Goal: Task Accomplishment & Management: Complete application form

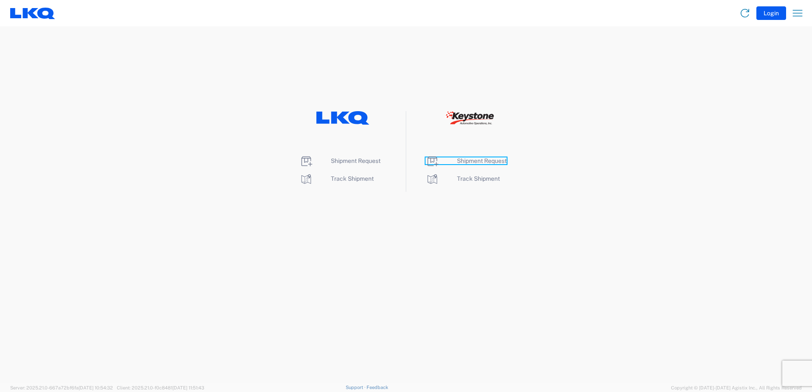
click at [478, 159] on span "Shipment Request" at bounding box center [482, 160] width 50 height 7
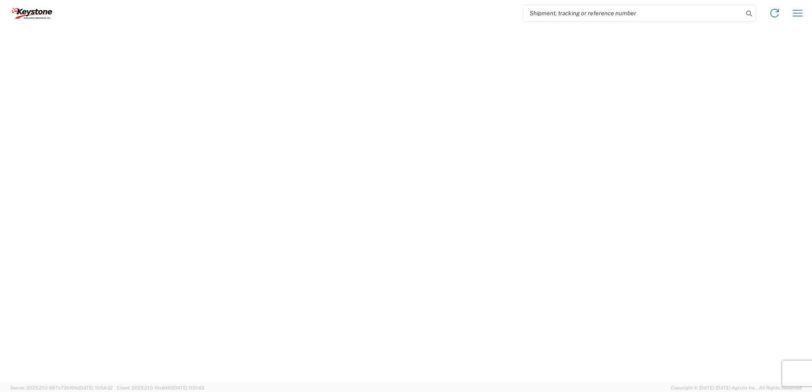
select select "FULL"
select select "LBS"
select select "IN"
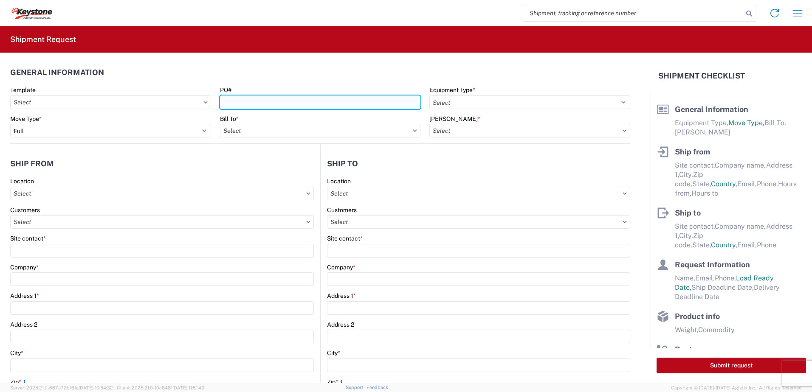
click at [241, 102] on input "PO#" at bounding box center [320, 103] width 201 height 14
type input "Rochester [DATE]"
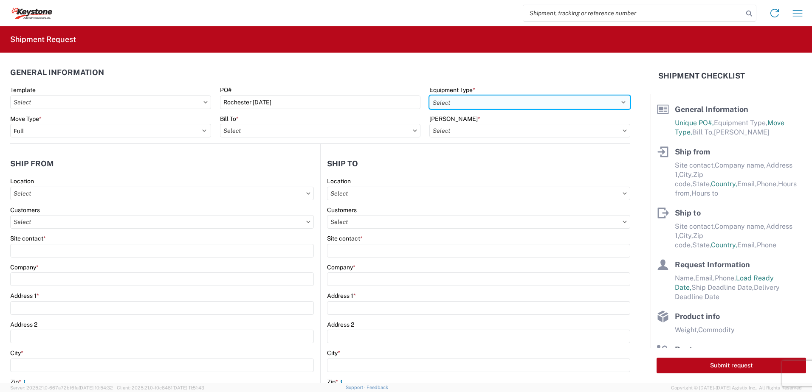
click at [448, 101] on select "Select 53’ Dry Van Flatbed Dropdeck (van) Lowboy (flatbed) Rail" at bounding box center [529, 103] width 201 height 14
select select "STDV"
click at [429, 96] on select "Select 53’ Dry Van Flatbed Dropdeck (van) Lowboy (flatbed) Rail" at bounding box center [529, 103] width 201 height 14
click at [309, 134] on input "text" at bounding box center [320, 131] width 201 height 14
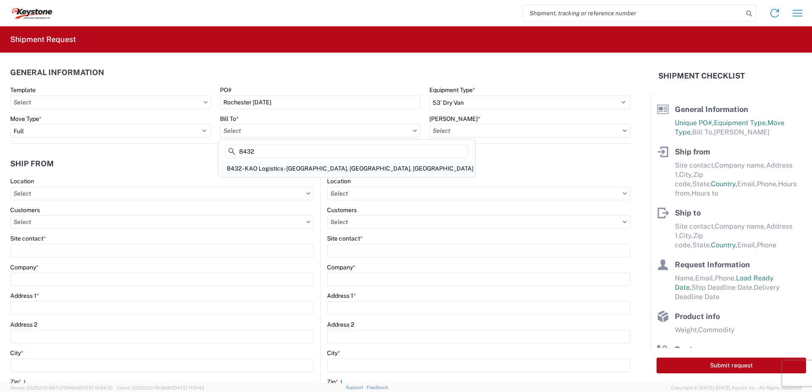
type input "8432"
click at [286, 172] on div "8432 - KAO Logistics - [GEOGRAPHIC_DATA], [GEOGRAPHIC_DATA], [GEOGRAPHIC_DATA]" at bounding box center [346, 169] width 253 height 14
type input "8432 - KAO Logistics - [GEOGRAPHIC_DATA], [GEOGRAPHIC_DATA], [GEOGRAPHIC_DATA]"
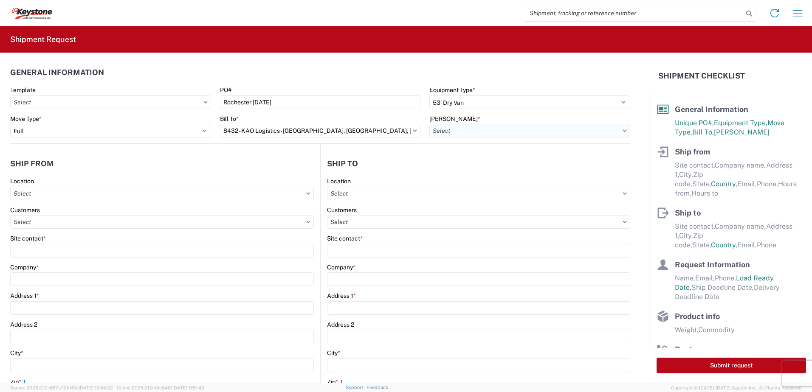
click at [469, 132] on input "text" at bounding box center [529, 131] width 201 height 14
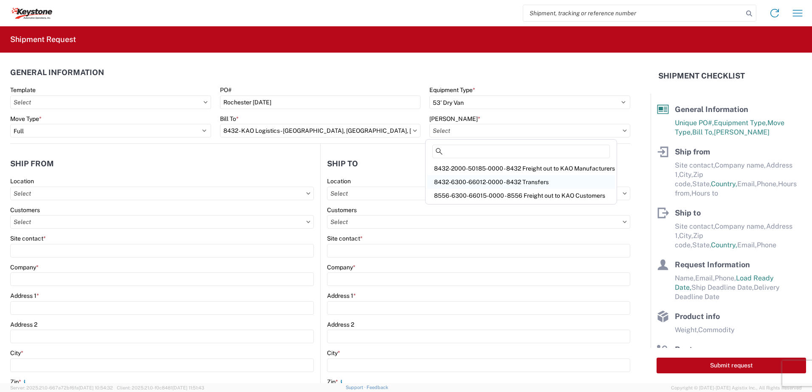
click at [468, 180] on div "8432-6300-66012-0000 - 8432 Transfers" at bounding box center [521, 182] width 188 height 14
type input "8432-6300-66012-0000 - 8432 Transfers, 8432-6300-66012-0000 - 8432 Transfers"
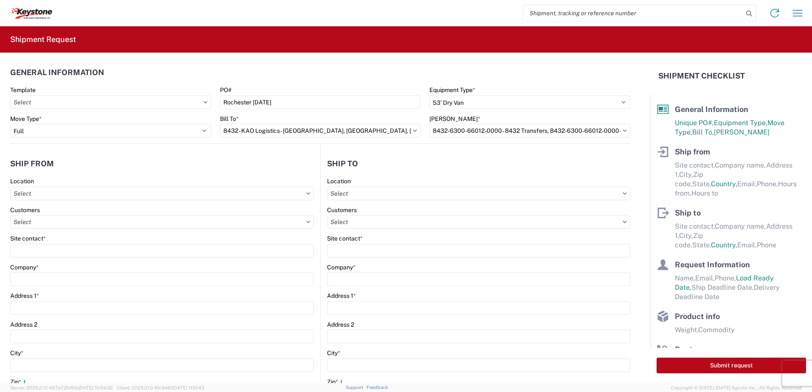
click at [41, 185] on div "Location" at bounding box center [162, 188] width 304 height 23
click at [38, 193] on input "text" at bounding box center [162, 194] width 304 height 14
type input "8401"
click at [65, 230] on div "8401 - [GEOGRAPHIC_DATA] - KAO Warehouse" at bounding box center [86, 232] width 149 height 14
type input "8401 - [GEOGRAPHIC_DATA] - KAO Warehouse"
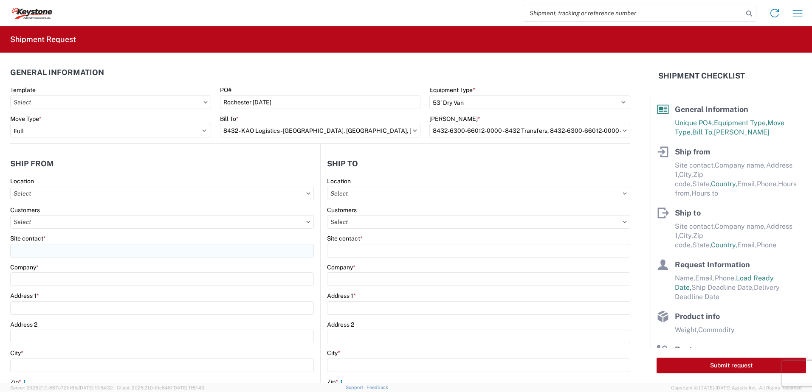
type input "KAO"
type input "[STREET_ADDRESS][PERSON_NAME]"
type input "[GEOGRAPHIC_DATA]"
type input "18643"
select select "PA"
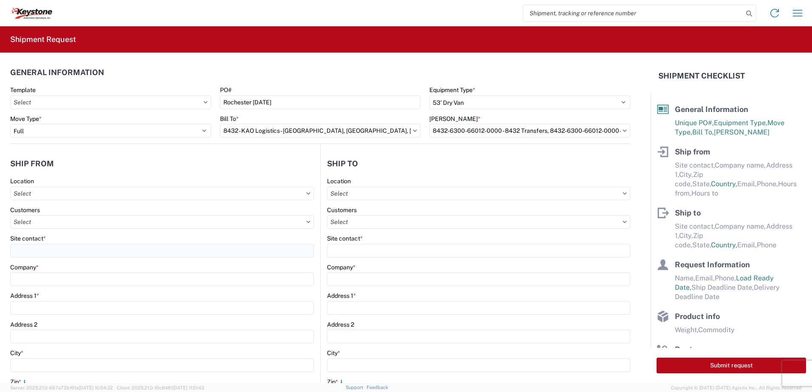
select select "US"
type input "07:00"
type input "17:00"
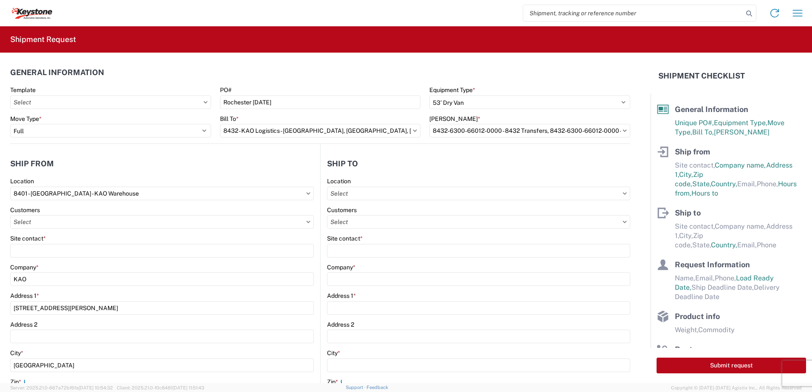
click at [48, 258] on agx-form-control-wrapper-v2 "Site contact *" at bounding box center [162, 249] width 304 height 29
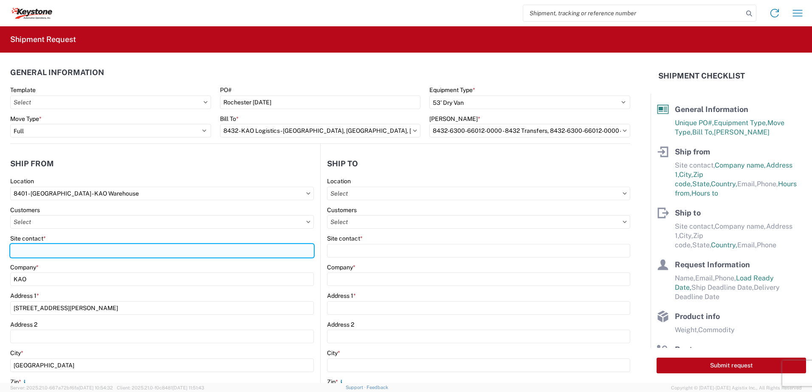
click at [52, 251] on input "Site contact *" at bounding box center [162, 251] width 304 height 14
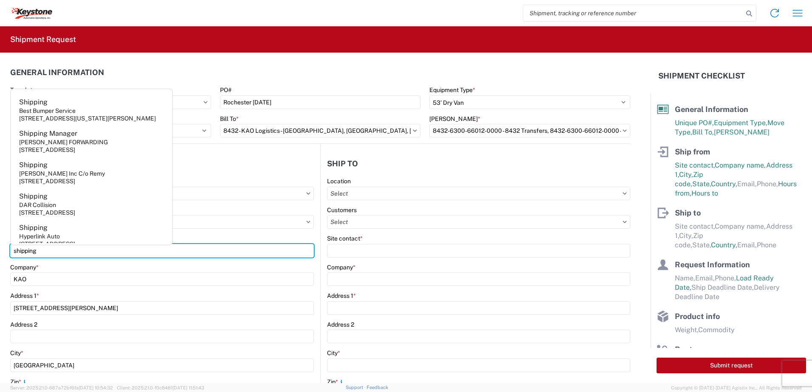
type input "shipping"
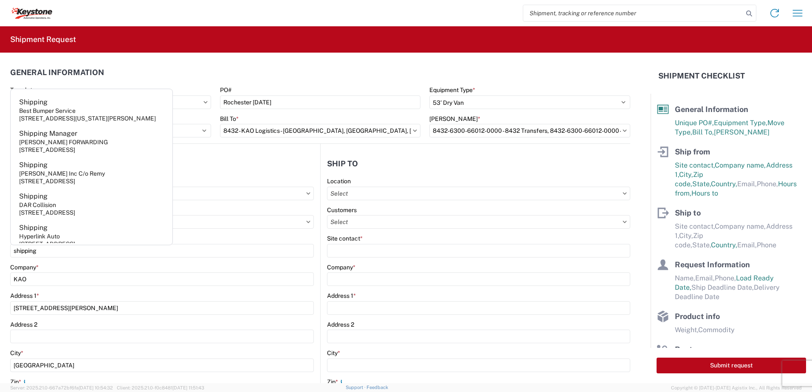
click at [239, 169] on header "Ship from" at bounding box center [165, 163] width 310 height 19
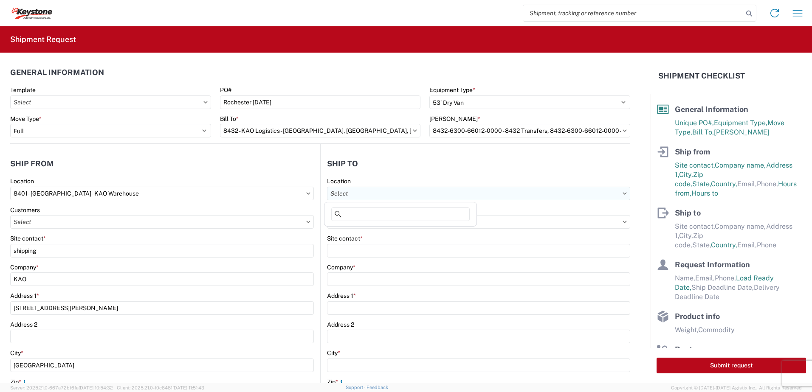
click at [356, 190] on input "text" at bounding box center [478, 194] width 303 height 14
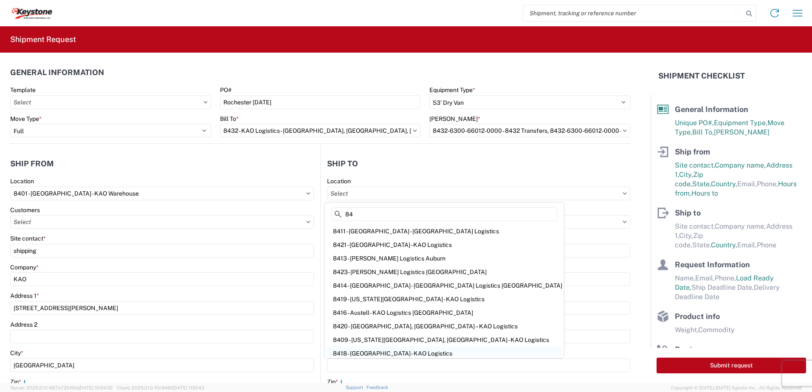
type input "84"
click at [380, 352] on div "8418 - [GEOGRAPHIC_DATA] - KAO Logistics" at bounding box center [444, 354] width 236 height 14
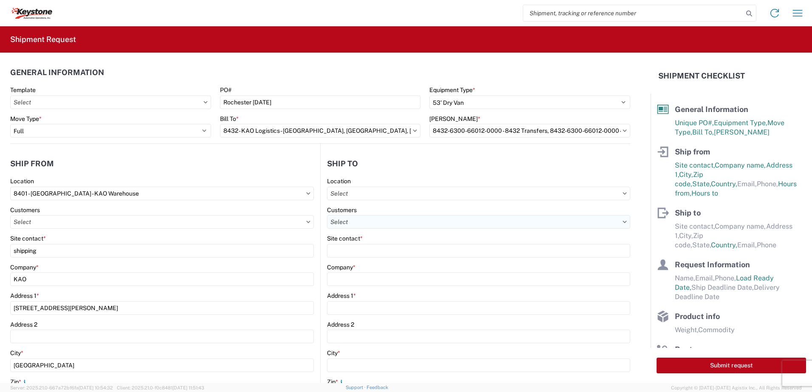
type input "8418 - [GEOGRAPHIC_DATA] - KAO Logistics"
type input "KAO"
type input "[STREET_ADDRESS]"
type input "[GEOGRAPHIC_DATA]"
type input "14611"
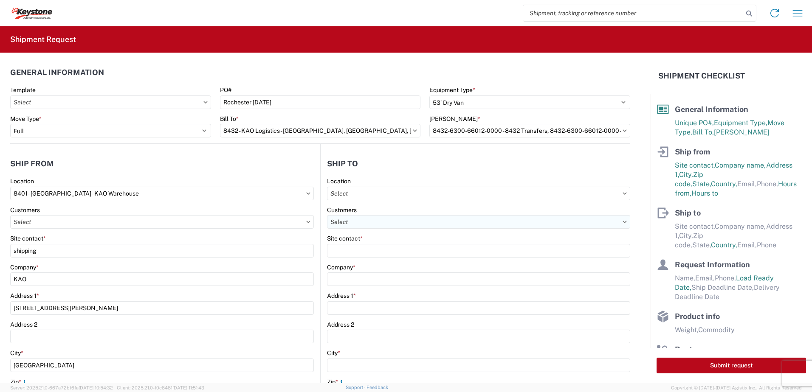
select select "US"
type input "07:00"
type input "17:00"
select select
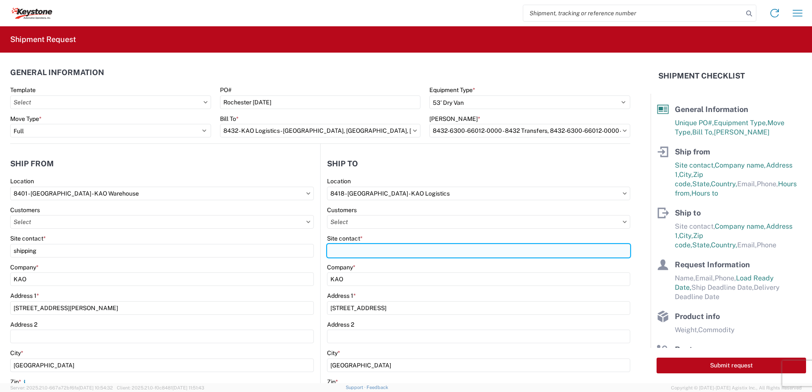
click at [361, 254] on input "Site contact *" at bounding box center [478, 251] width 303 height 14
type input "recieving"
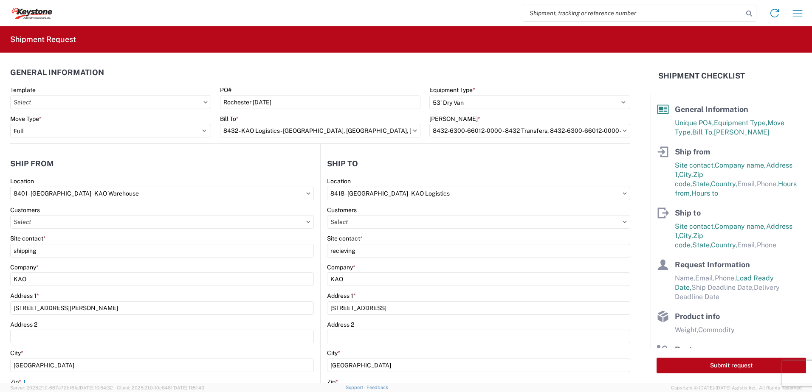
click at [418, 166] on header "Ship to" at bounding box center [475, 163] width 309 height 19
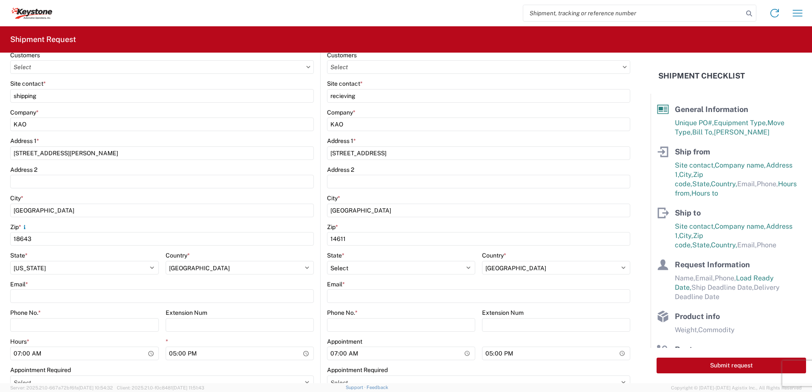
scroll to position [170, 0]
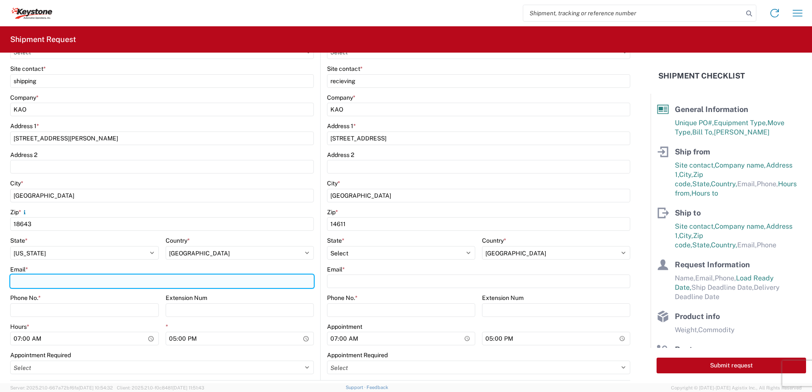
click at [39, 288] on input "Email *" at bounding box center [162, 282] width 304 height 14
type input "[EMAIL_ADDRESS][DOMAIN_NAME]"
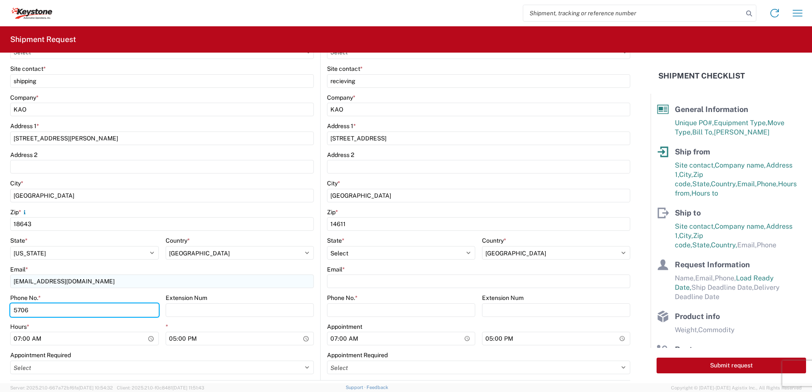
type input "5706554514"
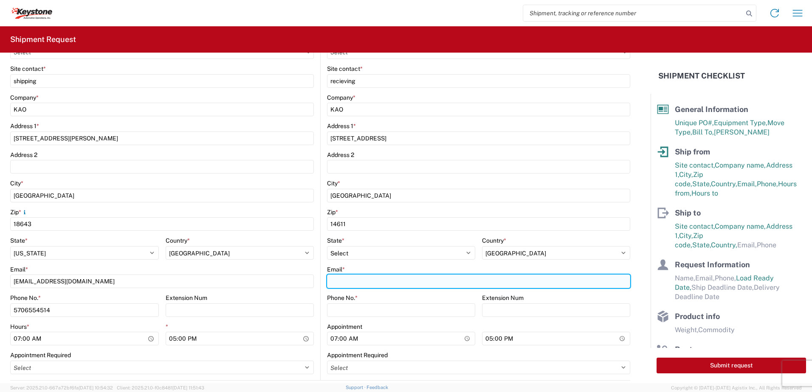
click at [358, 280] on input "Email *" at bounding box center [478, 282] width 303 height 14
type input "[EMAIL_ADDRESS][DOMAIN_NAME]"
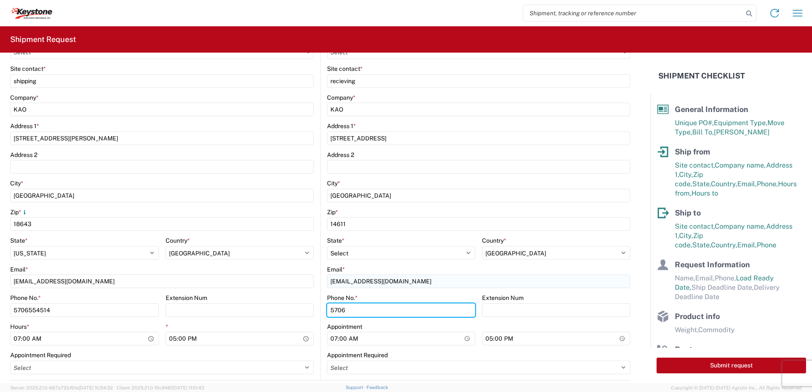
type input "5706554514"
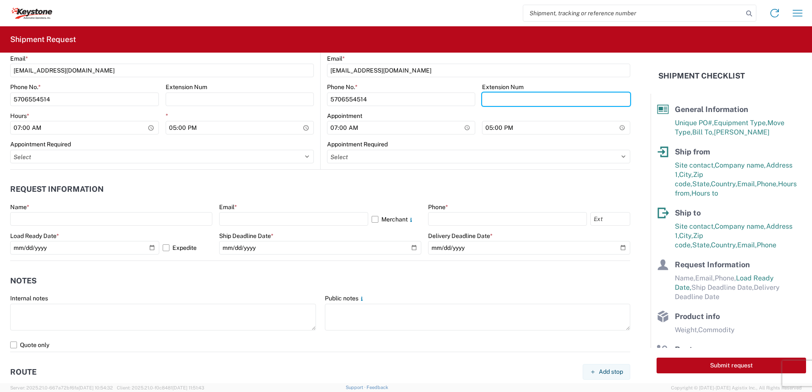
scroll to position [382, 0]
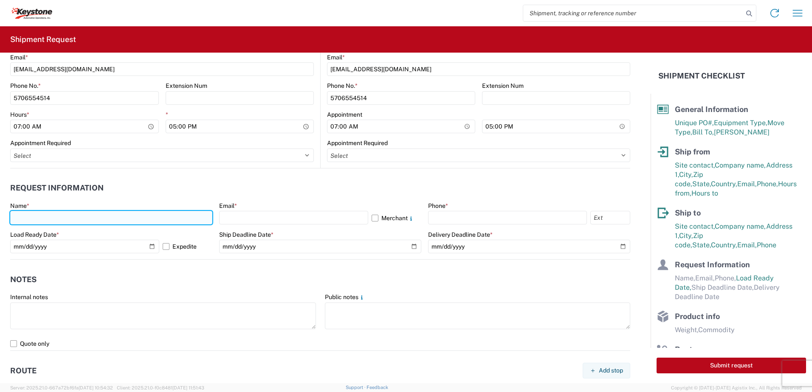
click at [25, 217] on input "text" at bounding box center [111, 218] width 202 height 14
type input "[PERSON_NAME]"
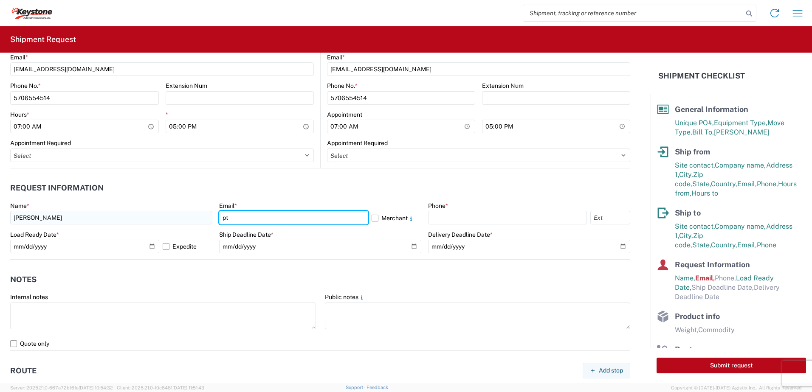
type input "[EMAIL_ADDRESS][DOMAIN_NAME]"
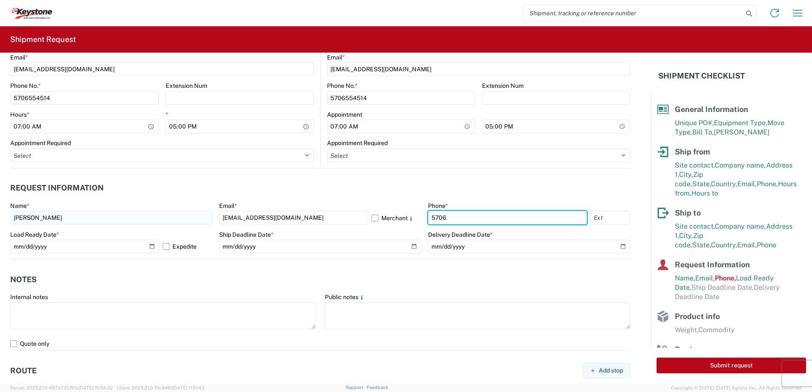
type input "5706554514"
click at [168, 247] on label "Expedite" at bounding box center [188, 247] width 50 height 14
click at [0, 0] on input "Expedite" at bounding box center [0, 0] width 0 height 0
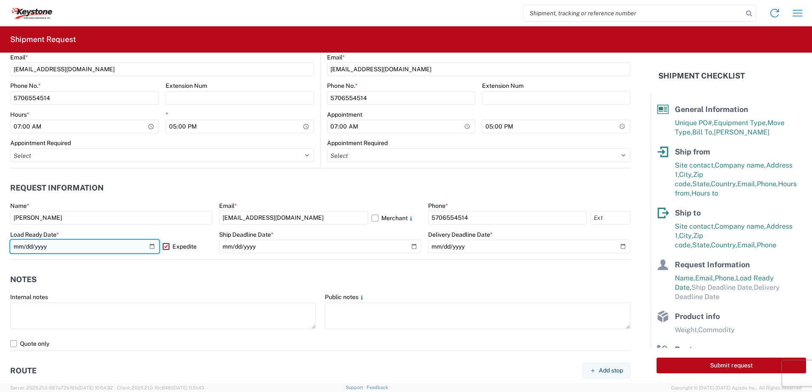
click at [149, 250] on input "[DATE]" at bounding box center [84, 247] width 149 height 14
type input "[DATE]"
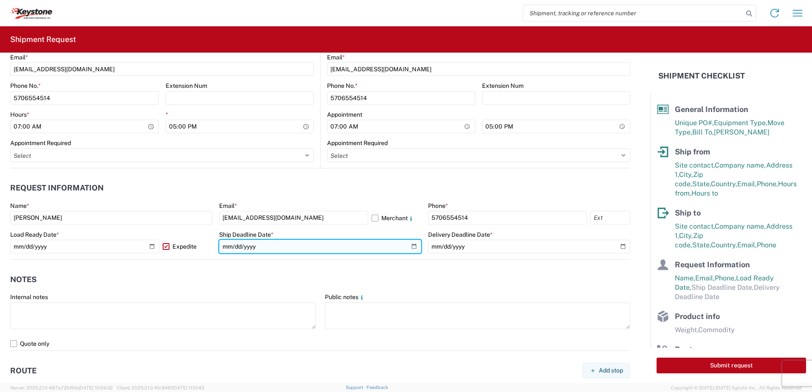
click at [409, 247] on input "date" at bounding box center [320, 247] width 202 height 14
type input "[DATE]"
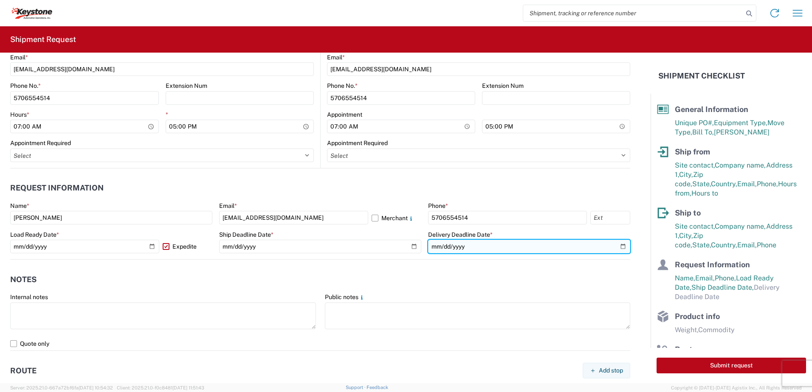
click at [613, 247] on input "date" at bounding box center [529, 247] width 202 height 14
type input "[DATE]"
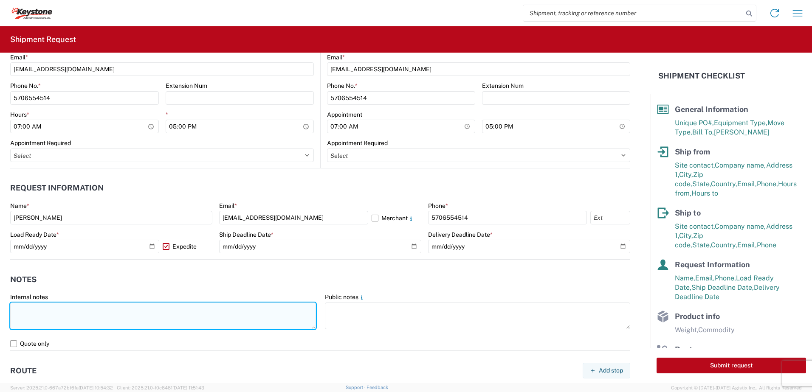
click at [104, 312] on textarea at bounding box center [163, 316] width 306 height 27
type textarea "Already booked with R & L Load shipped night of [DATE]"
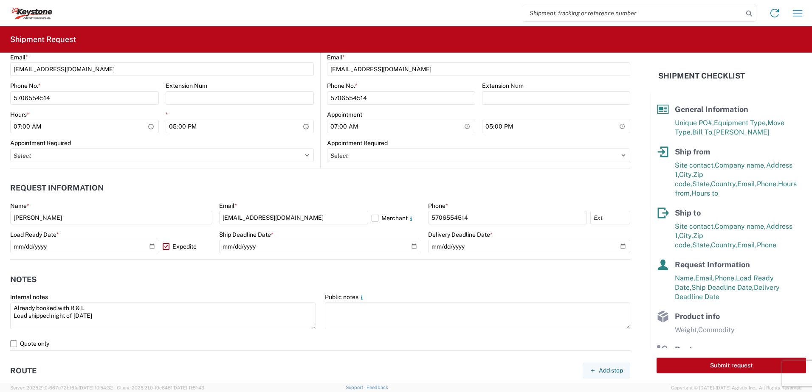
click at [117, 285] on header "Notes" at bounding box center [320, 279] width 620 height 19
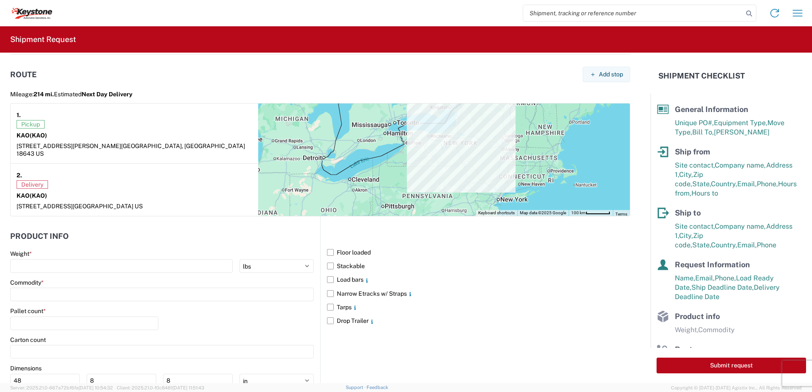
scroll to position [722, 0]
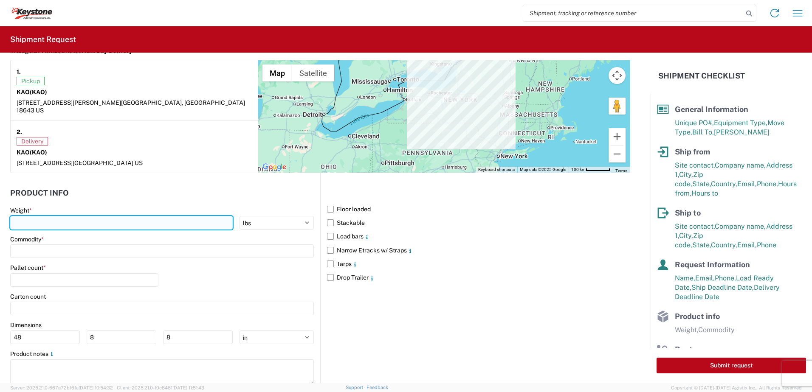
click at [44, 217] on input "number" at bounding box center [121, 223] width 222 height 14
type input "28000"
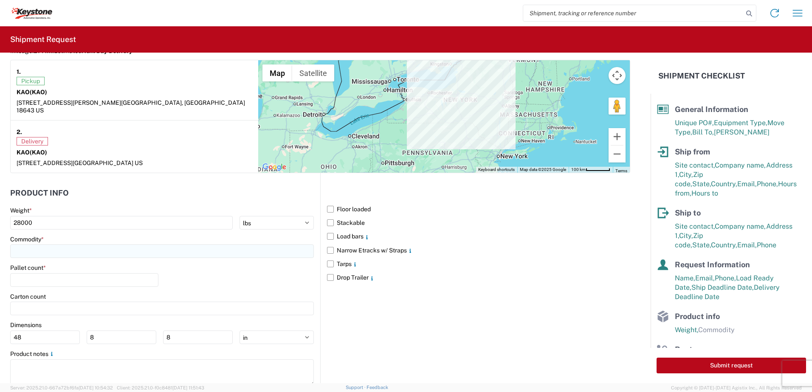
click at [55, 245] on input at bounding box center [162, 252] width 304 height 14
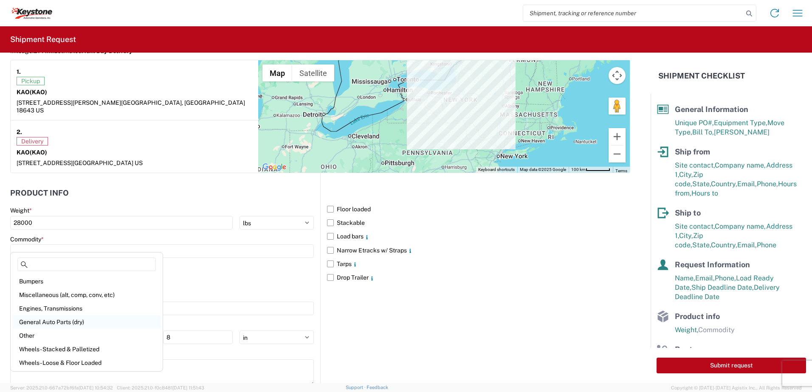
click at [65, 323] on div "General Auto Parts (dry)" at bounding box center [86, 322] width 149 height 14
type input "General Auto Parts (dry)"
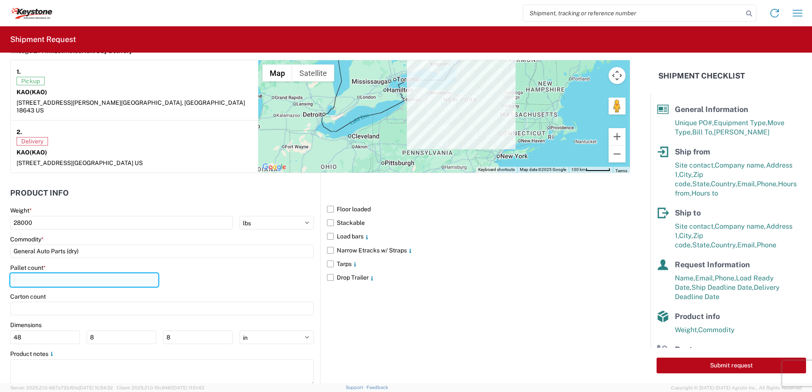
click at [34, 273] on input "number" at bounding box center [84, 280] width 148 height 14
type input "22"
click at [233, 264] on div "Pallet count * 22" at bounding box center [162, 278] width 304 height 29
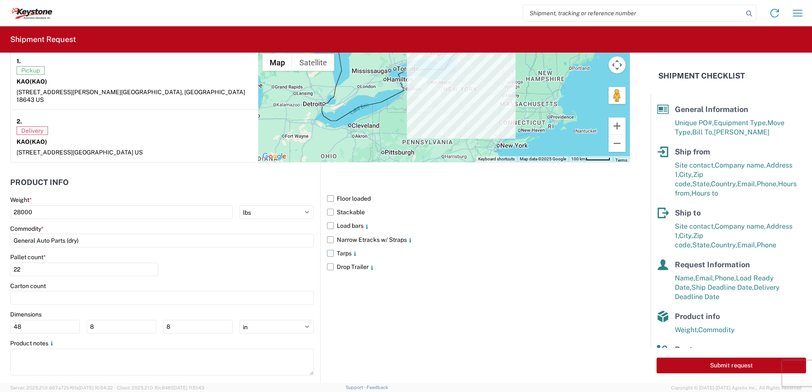
scroll to position [738, 0]
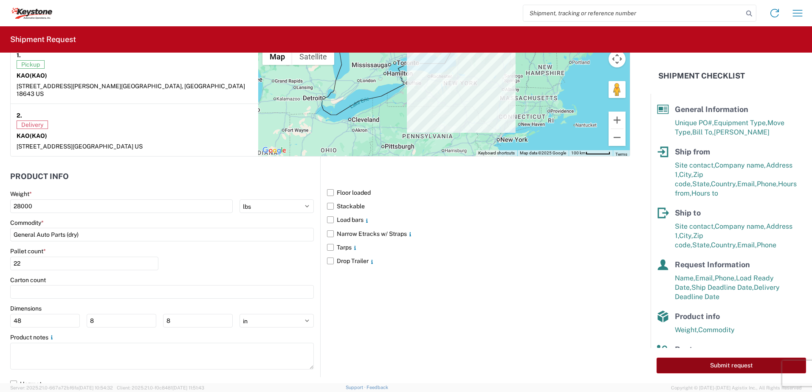
click at [727, 361] on button "Submit request" at bounding box center [730, 366] width 149 height 16
